Goal: Task Accomplishment & Management: Manage account settings

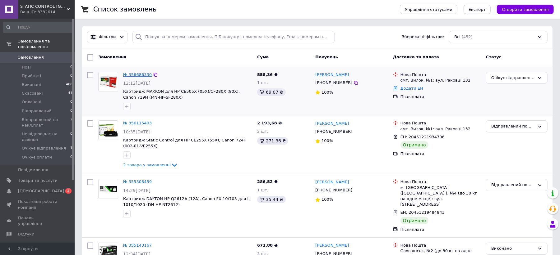
click at [132, 74] on link "№ 356686330" at bounding box center [137, 74] width 29 height 5
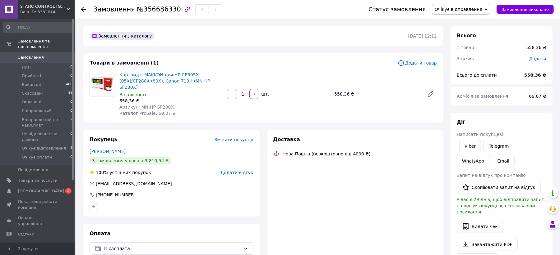
scroll to position [166, 0]
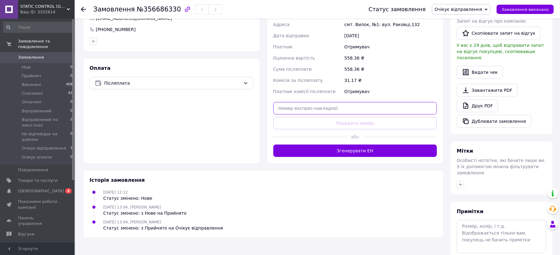
click at [280, 102] on input "text" at bounding box center [355, 108] width 164 height 12
paste input "20451224394529"
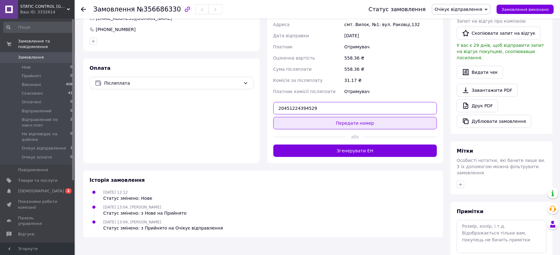
type input "20451224394529"
click at [332, 117] on button "Передати номер" at bounding box center [355, 123] width 164 height 12
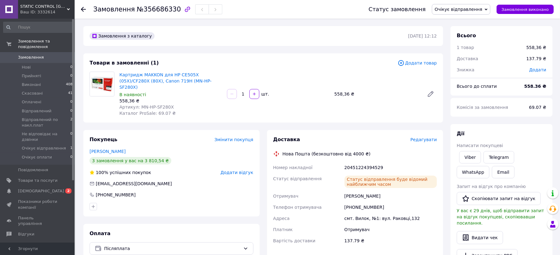
click at [487, 9] on icon at bounding box center [486, 9] width 3 height 3
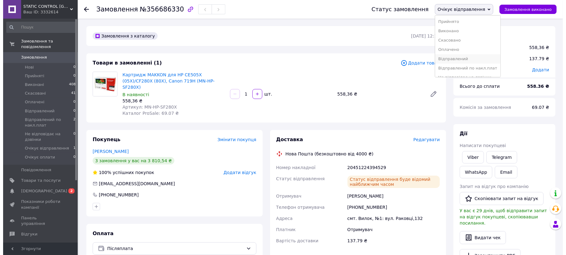
scroll to position [16, 0]
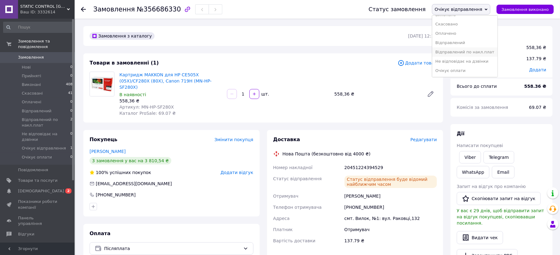
click at [482, 53] on li "Відправлений по накл.плат" at bounding box center [464, 52] width 65 height 9
click at [28, 189] on span "[DEMOGRAPHIC_DATA]" at bounding box center [41, 192] width 46 height 6
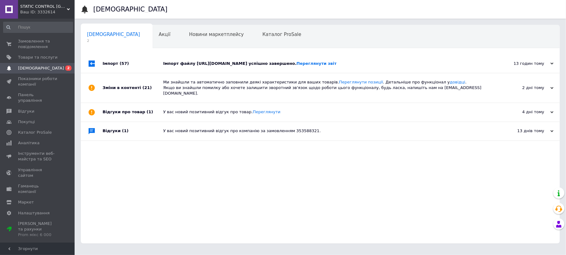
click at [351, 60] on div "Імпорт файлу [URL][DOMAIN_NAME] успішно завершено. Переглянути звіт" at bounding box center [327, 63] width 328 height 19
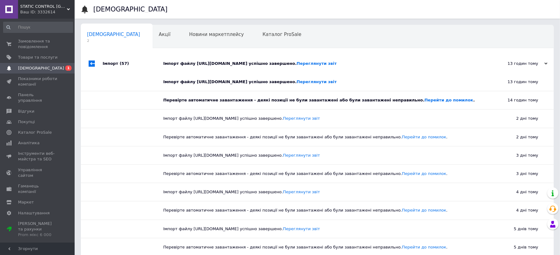
click at [24, 70] on span "[DEMOGRAPHIC_DATA]" at bounding box center [41, 69] width 46 height 6
